Goal: Information Seeking & Learning: Learn about a topic

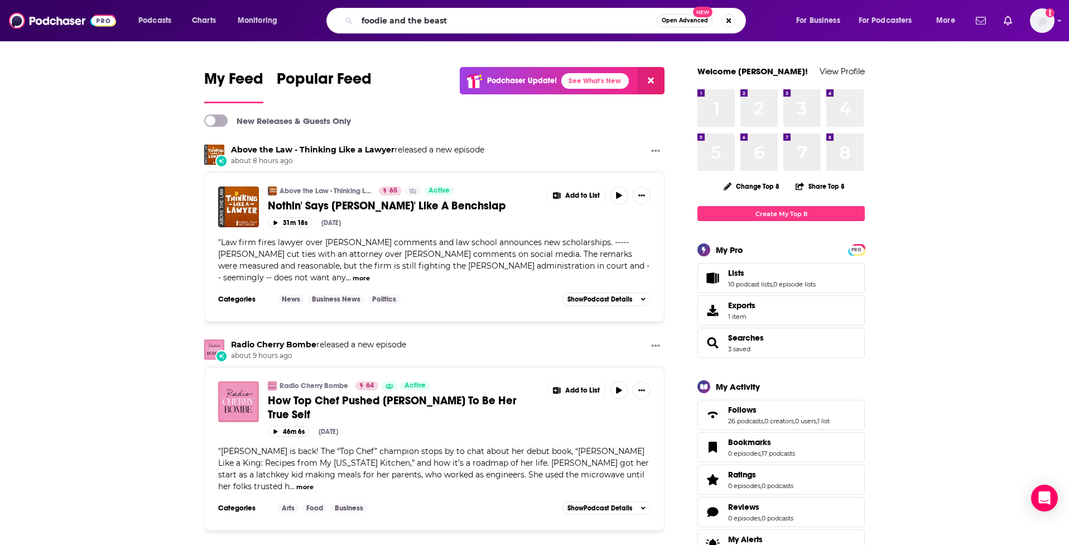
type input "foodie and the beast"
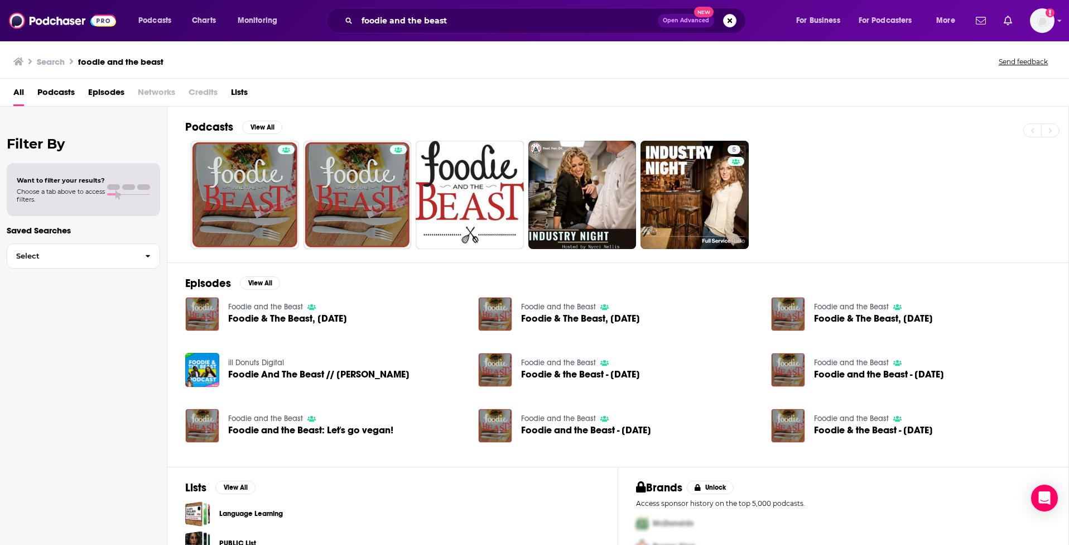
click at [251, 304] on link "Foodie and the Beast" at bounding box center [265, 306] width 75 height 9
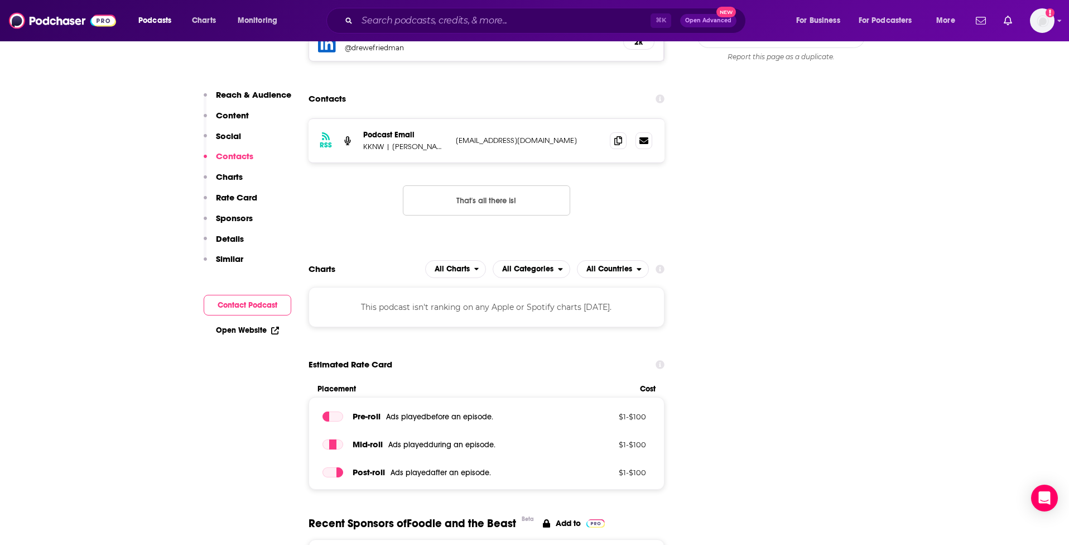
scroll to position [915, 0]
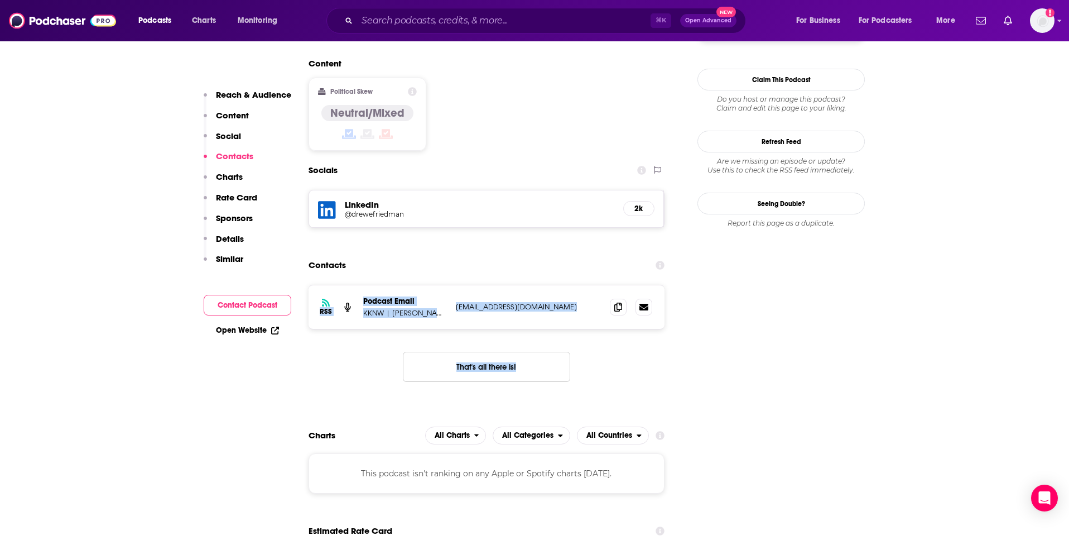
drag, startPoint x: 601, startPoint y: 360, endPoint x: 592, endPoint y: 224, distance: 136.4
drag, startPoint x: 592, startPoint y: 224, endPoint x: 651, endPoint y: 387, distance: 173.1
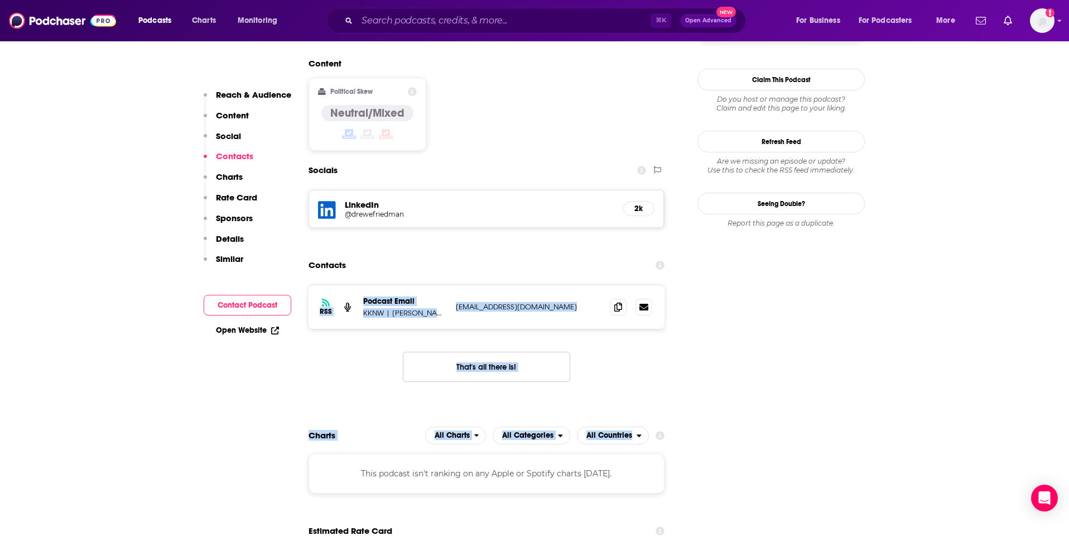
click at [643, 351] on div "RSS Podcast Email KKNW | [PERSON_NAME] Radio [EMAIL_ADDRESS][DOMAIN_NAME] [EMAI…" at bounding box center [487, 342] width 356 height 115
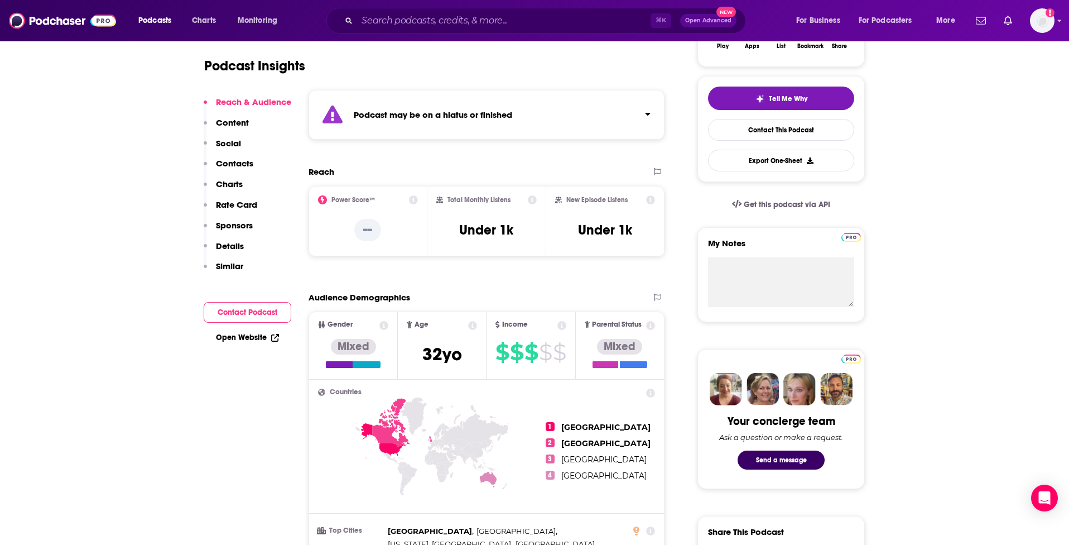
scroll to position [46, 0]
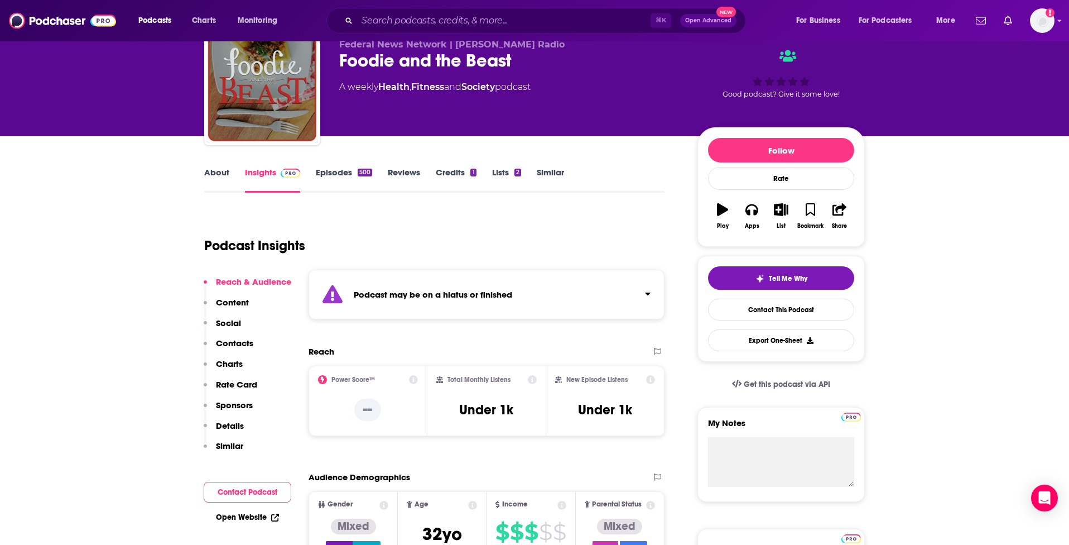
click at [355, 180] on link "Episodes 500" at bounding box center [344, 180] width 56 height 26
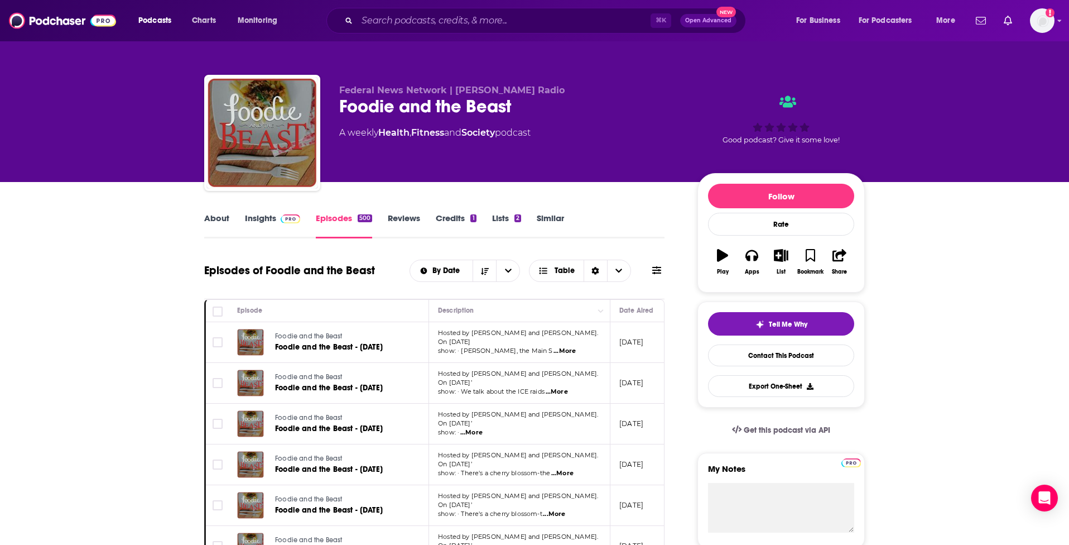
click at [260, 220] on link "Insights" at bounding box center [272, 226] width 55 height 26
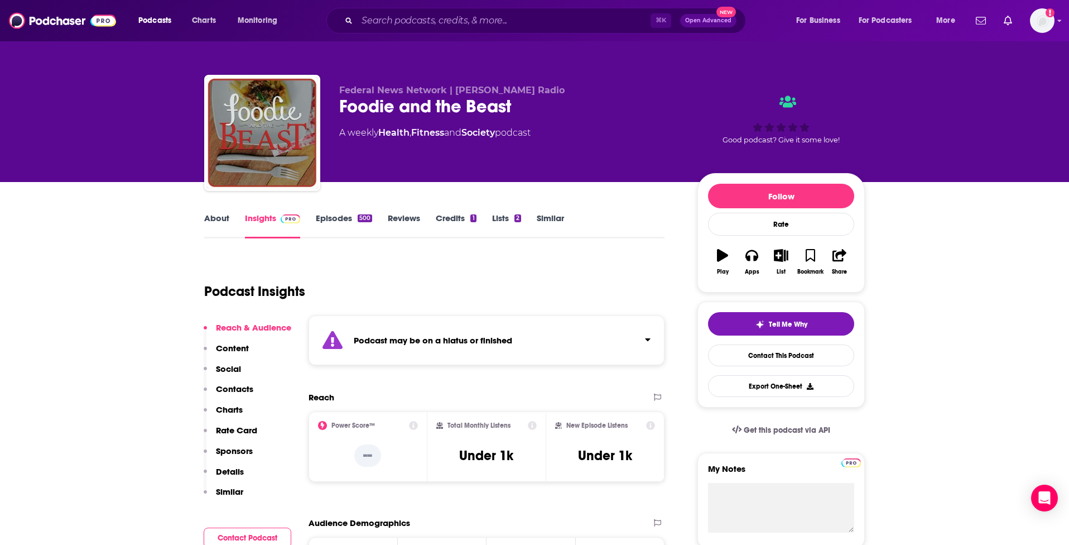
click at [606, 350] on div "Podcast may be on a hiatus or finished" at bounding box center [487, 340] width 356 height 50
